Goal: Task Accomplishment & Management: Use online tool/utility

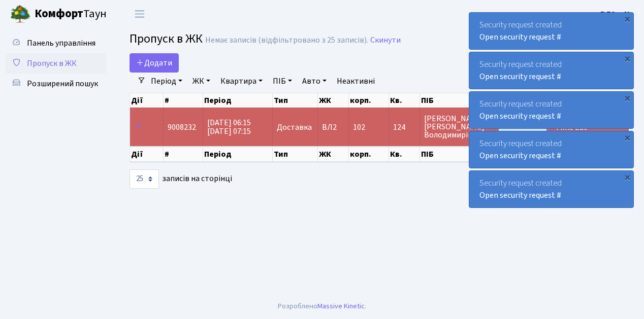
select select "25"
drag, startPoint x: 0, startPoint y: 0, endPoint x: 52, endPoint y: 66, distance: 84.2
click at [52, 66] on span "Пропуск в ЖК" at bounding box center [52, 63] width 50 height 11
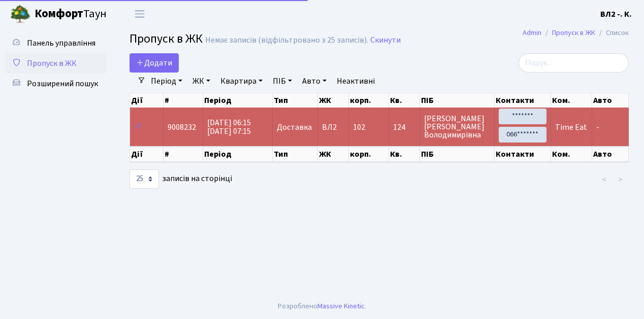
select select "25"
click at [57, 59] on span "Пропуск в ЖК" at bounding box center [52, 63] width 50 height 11
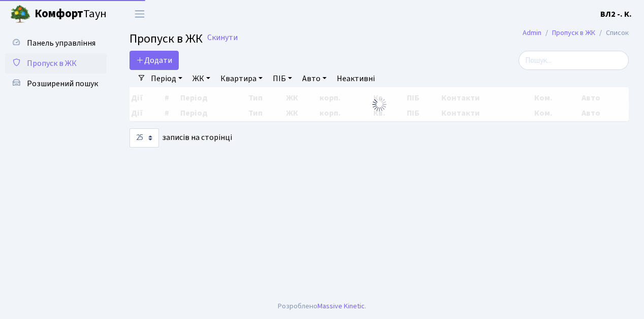
select select "25"
